Goal: Find specific page/section: Find specific page/section

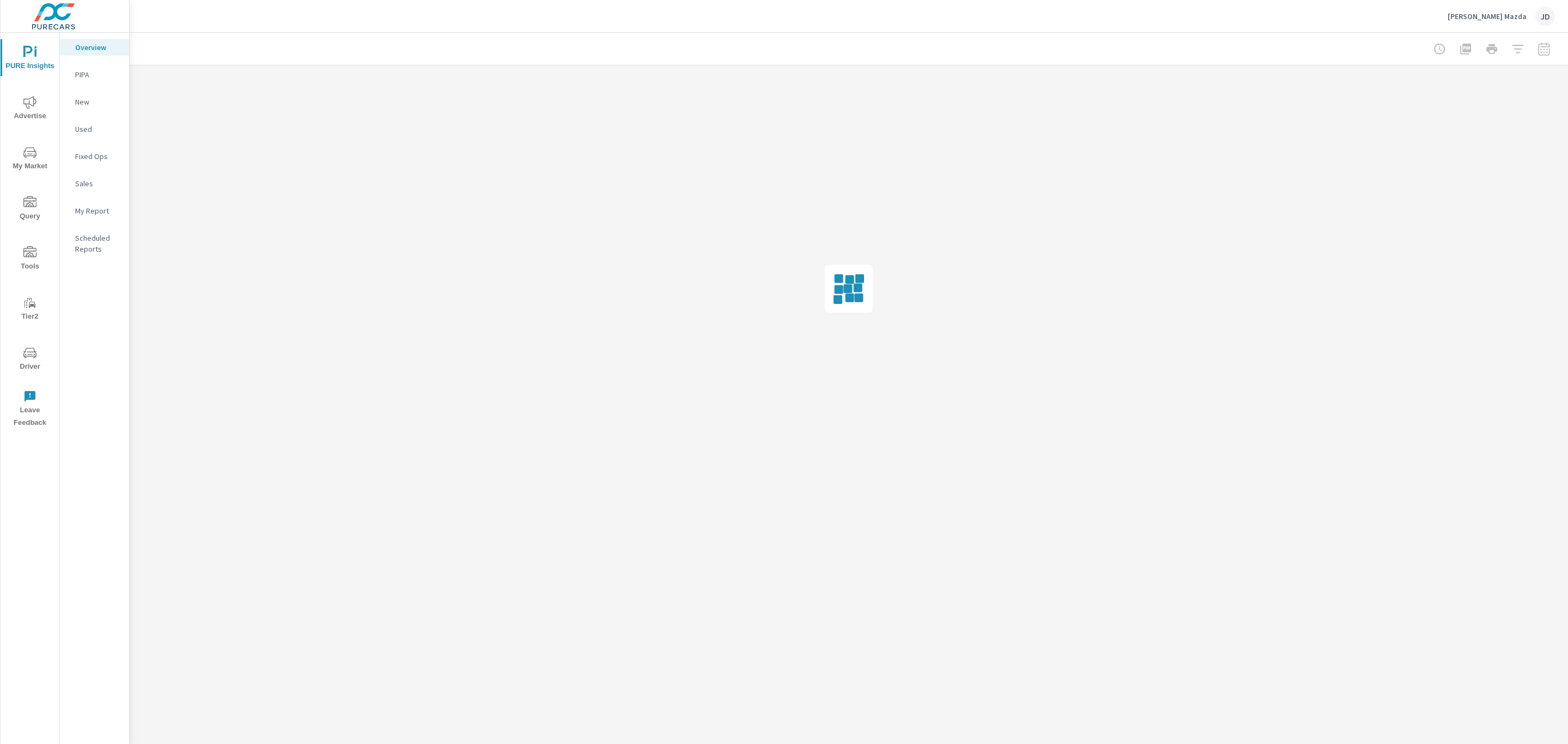
click at [33, 108] on icon "nav menu" at bounding box center [30, 102] width 13 height 13
click at [85, 156] on p "Social" at bounding box center [98, 156] width 45 height 11
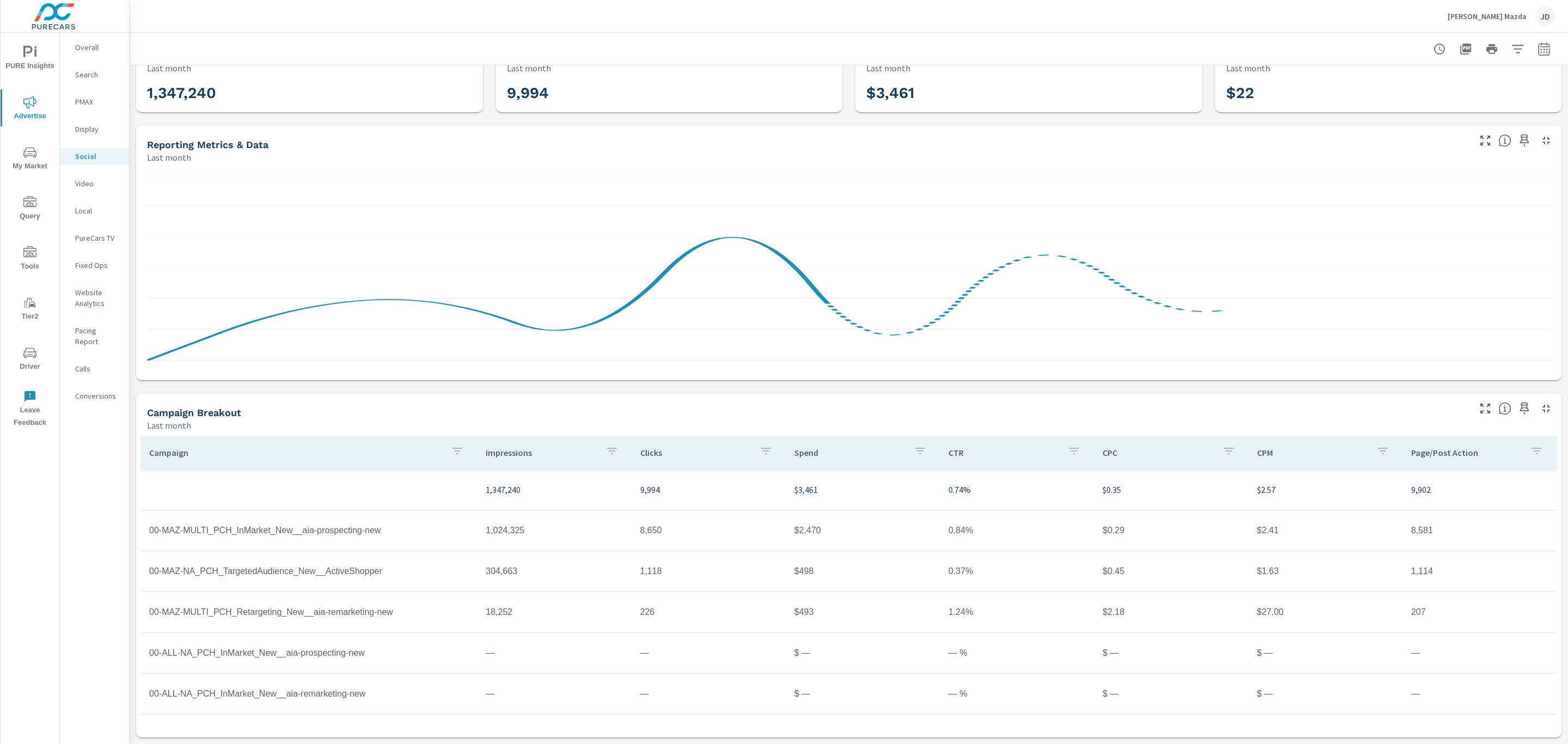
scroll to position [36, 0]
